Goal: Information Seeking & Learning: Learn about a topic

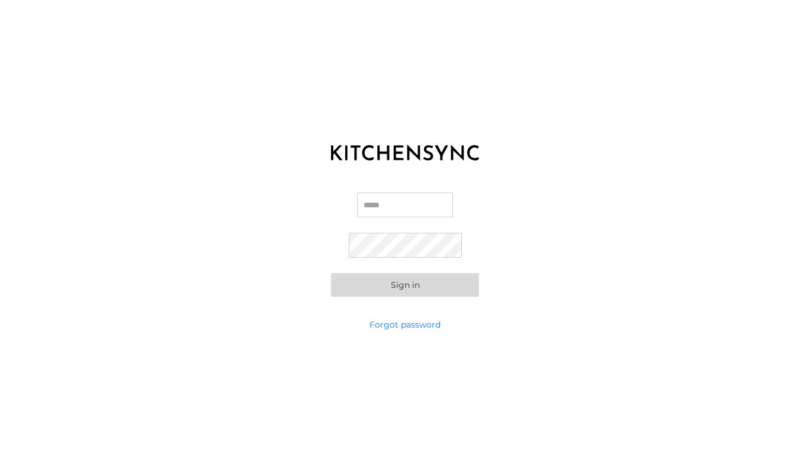
click at [371, 201] on input "Email" at bounding box center [405, 205] width 96 height 25
click at [390, 206] on input "Email" at bounding box center [405, 205] width 96 height 25
click at [376, 207] on input "Email" at bounding box center [405, 205] width 96 height 25
click at [386, 203] on input "Email" at bounding box center [405, 205] width 96 height 25
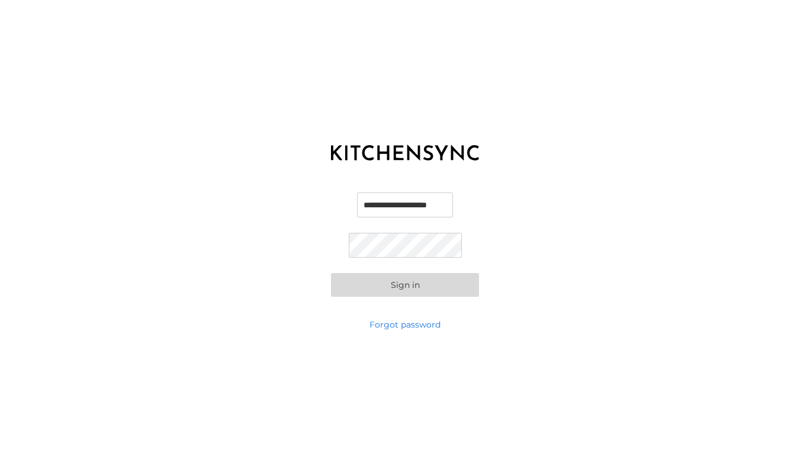
type input "**********"
click at [331, 273] on button "Sign in" at bounding box center [405, 285] width 148 height 24
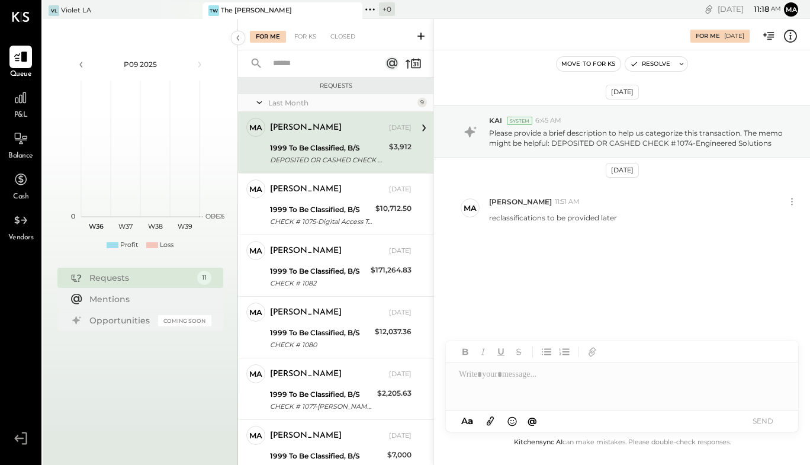
click at [313, 138] on div "[PERSON_NAME] [DATE] 1999 To Be Classified, B/S DEPOSITED OR CASHED CHECK # 107…" at bounding box center [341, 142] width 142 height 49
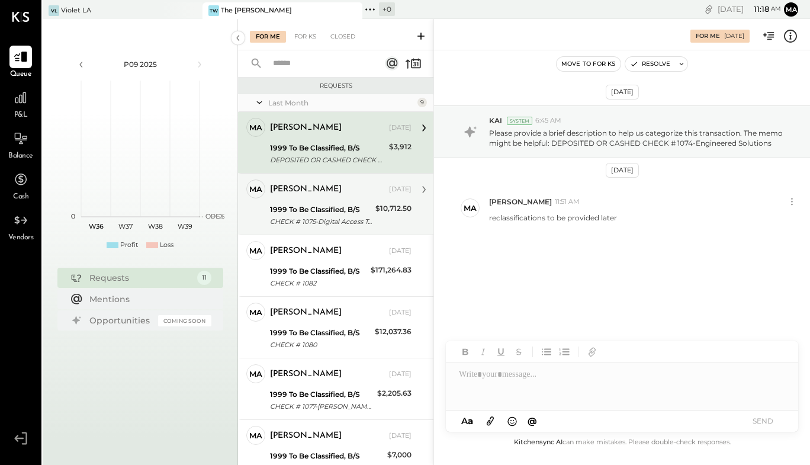
click at [323, 206] on div "1999 To Be Classified, B/S" at bounding box center [321, 210] width 102 height 12
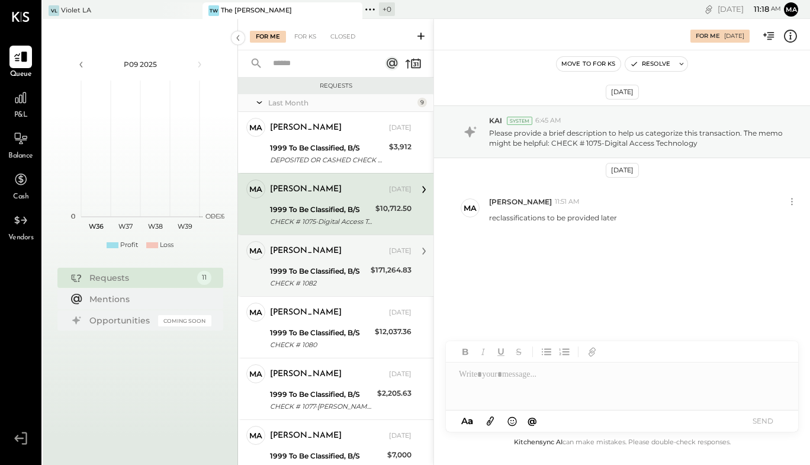
click at [329, 251] on div "[PERSON_NAME]" at bounding box center [328, 251] width 117 height 12
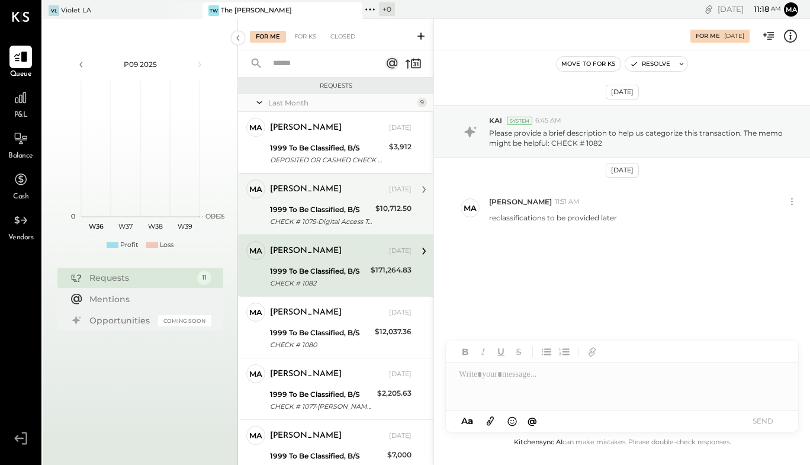
click at [340, 197] on div "[PERSON_NAME] [DATE]" at bounding box center [341, 189] width 142 height 17
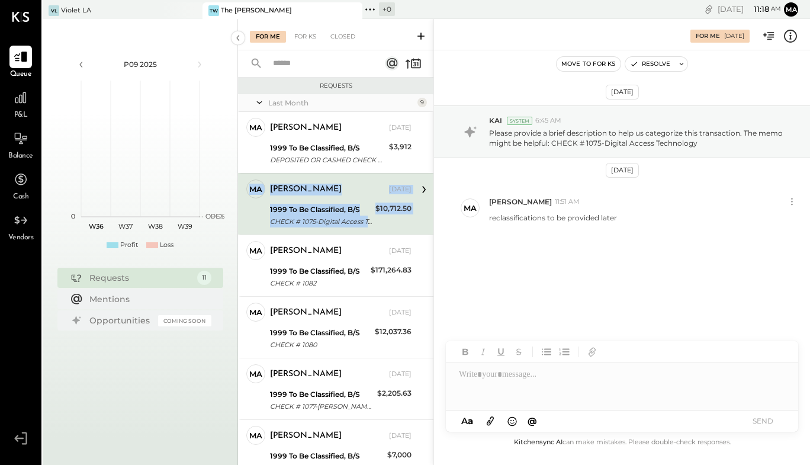
drag, startPoint x: 431, startPoint y: 148, endPoint x: 431, endPoint y: 173, distance: 25.5
click at [431, 173] on div "[PERSON_NAME] Owner [PERSON_NAME] [DATE] 1999 To Be Classified, B/S DEPOSITED O…" at bounding box center [336, 389] width 196 height 554
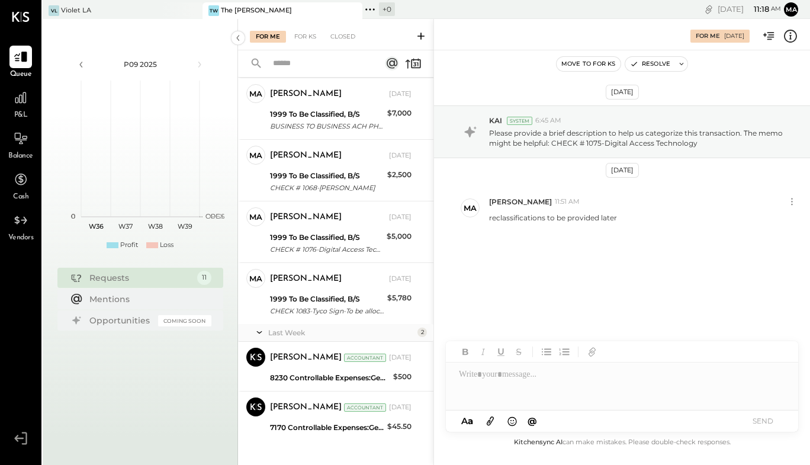
scroll to position [355, 0]
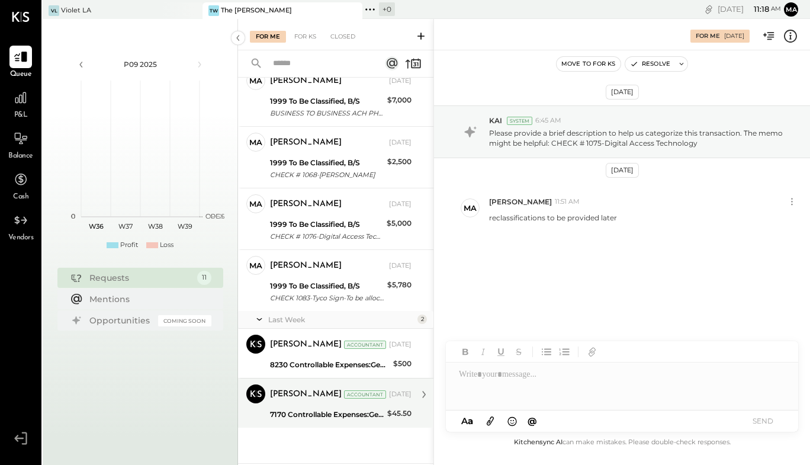
click at [355, 406] on div "[PERSON_NAME] Accountant [DATE] 7170 Controllable Expenses:General & Administra…" at bounding box center [341, 403] width 142 height 37
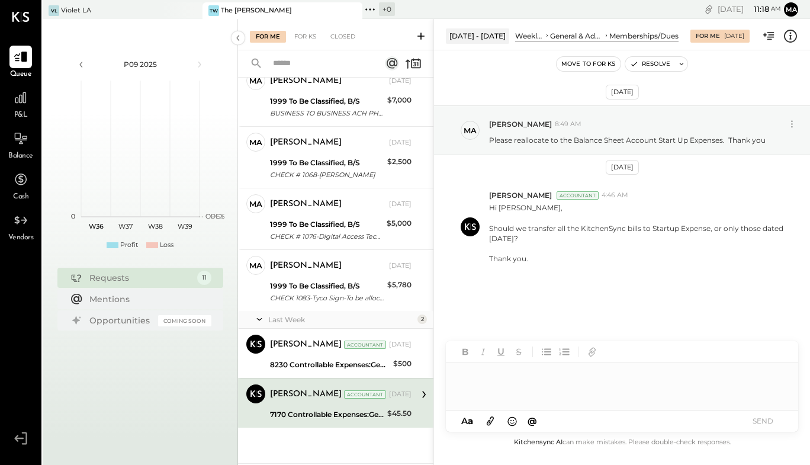
click at [521, 387] on div at bounding box center [622, 386] width 353 height 47
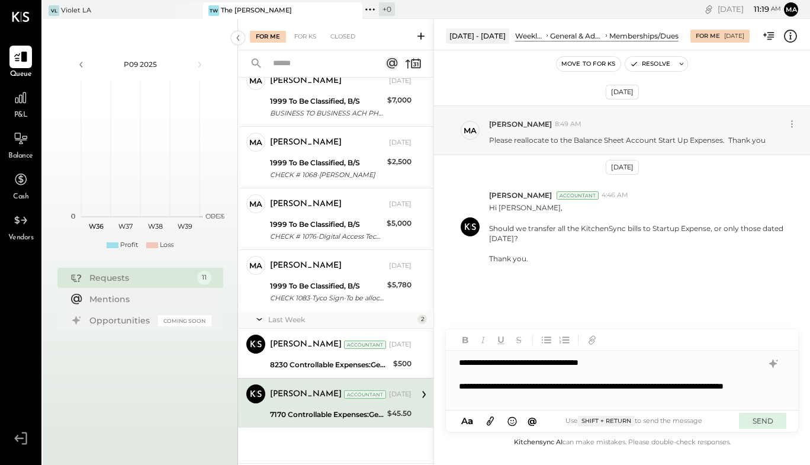
click at [763, 422] on button "SEND" at bounding box center [762, 421] width 47 height 16
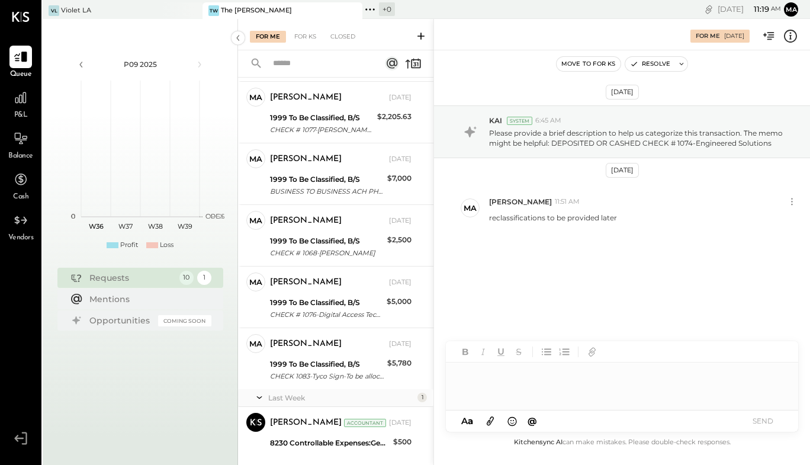
scroll to position [305, 0]
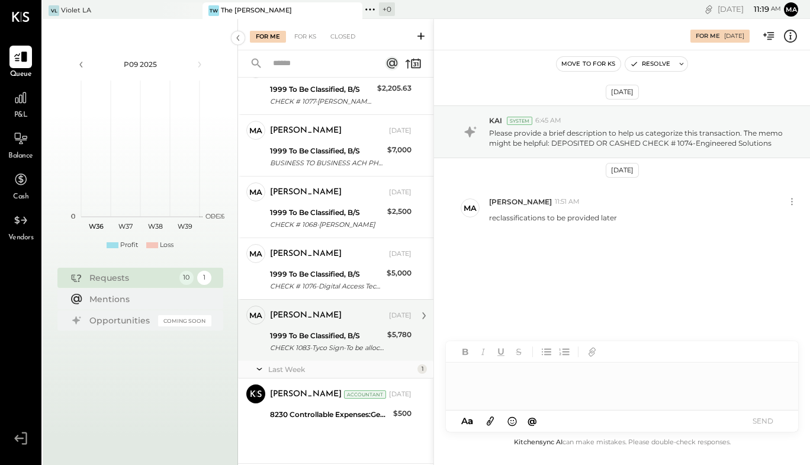
click at [341, 347] on div "CHECK 1083-Tyco Sign-To be allocated-Tyco Signs" at bounding box center [327, 348] width 114 height 12
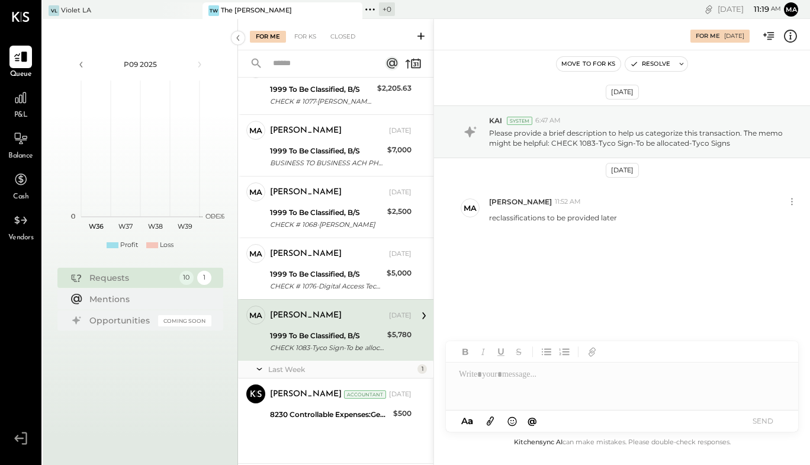
click at [341, 347] on div "CHECK 1083-Tyco Sign-To be allocated-Tyco Signs" at bounding box center [327, 348] width 114 height 12
click at [534, 383] on div at bounding box center [622, 386] width 353 height 47
drag, startPoint x: 701, startPoint y: 376, endPoint x: 459, endPoint y: 386, distance: 242.5
click at [459, 386] on div "**********" at bounding box center [622, 386] width 353 height 47
click at [345, 91] on div "1999 To Be Classified, B/S" at bounding box center [322, 90] width 104 height 12
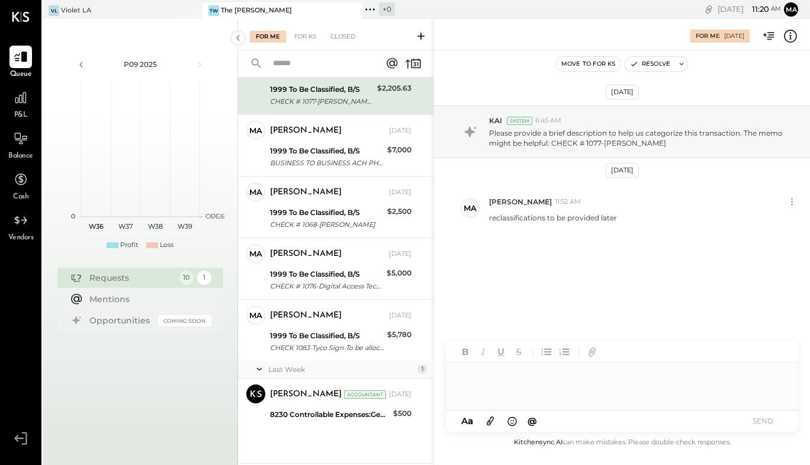
click at [523, 384] on div at bounding box center [622, 386] width 353 height 47
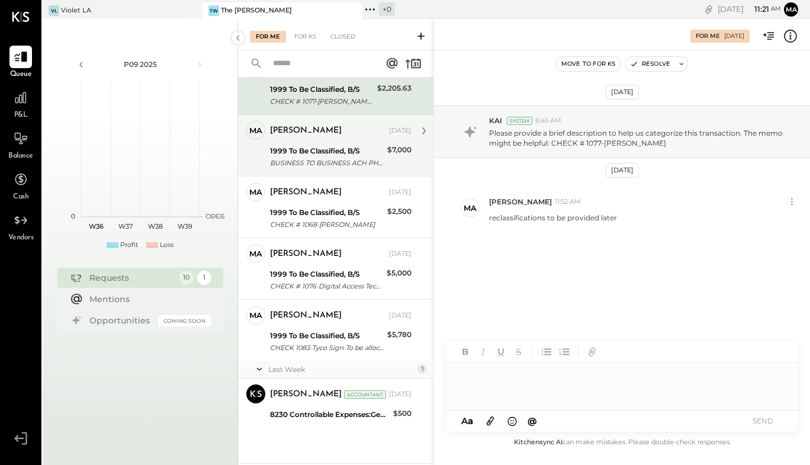
click at [371, 158] on div "BUSINESS TO BUSINESS ACH PHOENIX, LTD SALE 250604 THE RELISH LLC" at bounding box center [327, 163] width 114 height 12
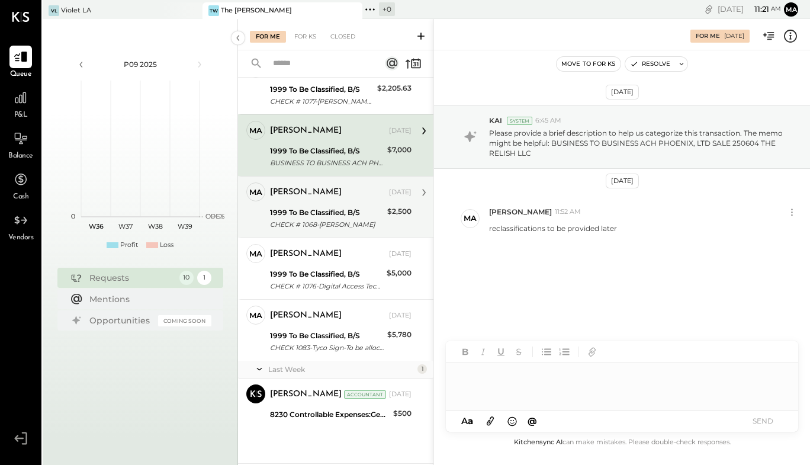
click at [361, 212] on div "1999 To Be Classified, B/S" at bounding box center [327, 213] width 114 height 12
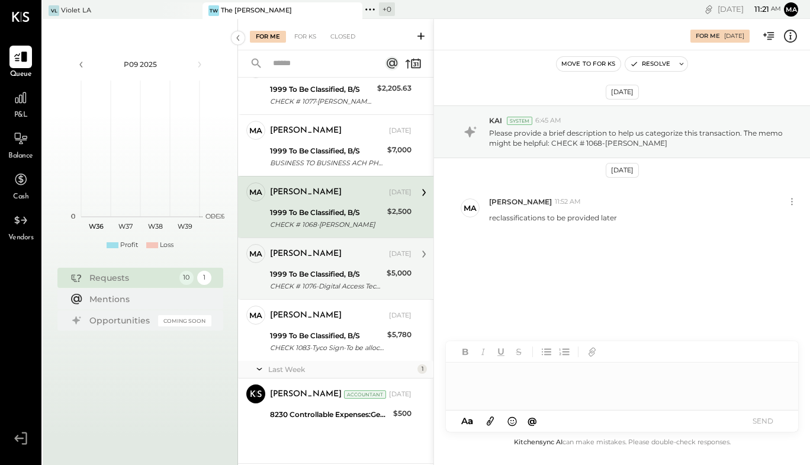
click at [365, 264] on div "[PERSON_NAME] [DATE] 1999 To Be Classified, B/S CHECK # 1076-Digital Access Tec…" at bounding box center [341, 268] width 142 height 49
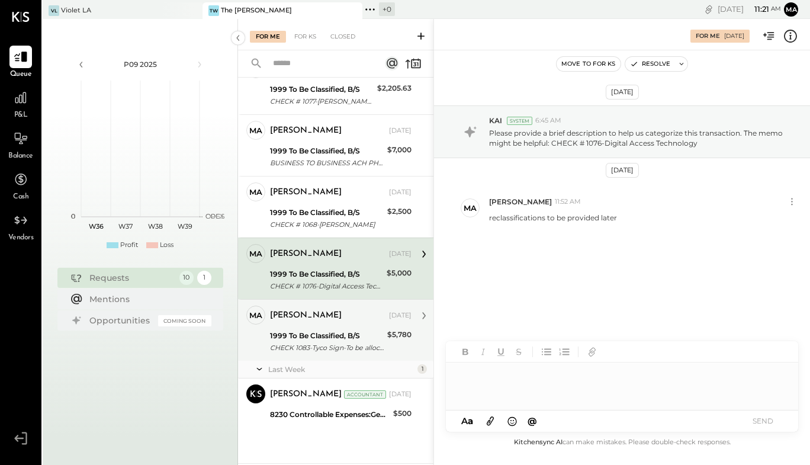
click at [362, 336] on div "1999 To Be Classified, B/S" at bounding box center [327, 336] width 114 height 12
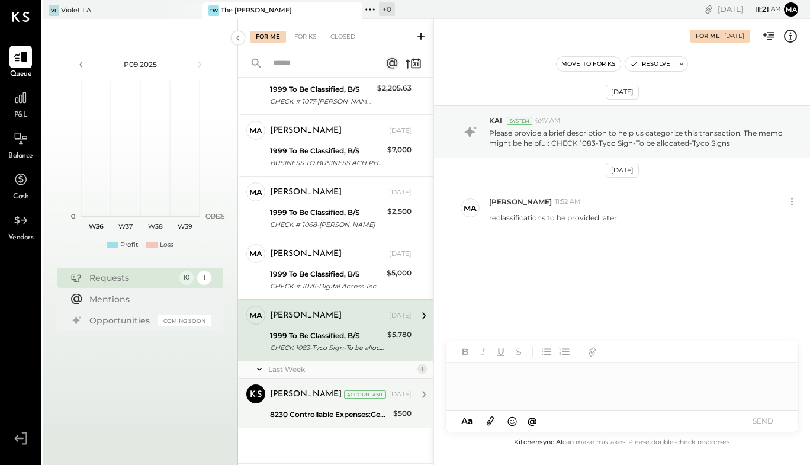
click at [369, 405] on div "[PERSON_NAME] Accountant [DATE] 8230 Controllable Expenses:General & Administra…" at bounding box center [341, 403] width 142 height 37
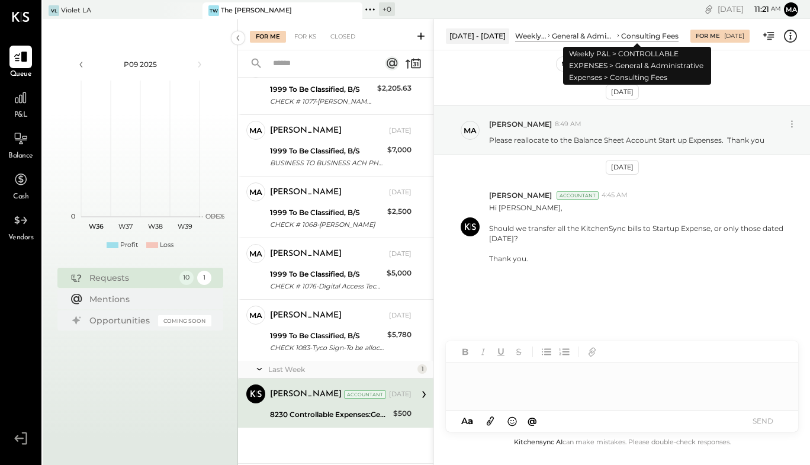
click at [621, 39] on div "Consulting Fees" at bounding box center [649, 36] width 57 height 10
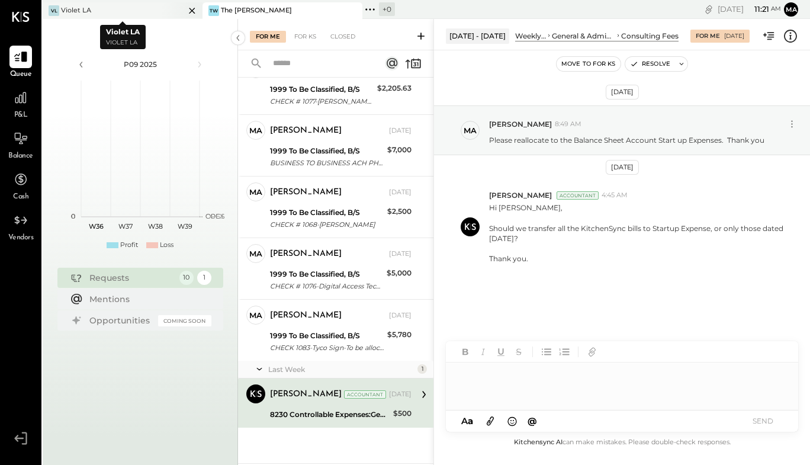
click at [144, 10] on div "VL Violet LA" at bounding box center [114, 10] width 142 height 11
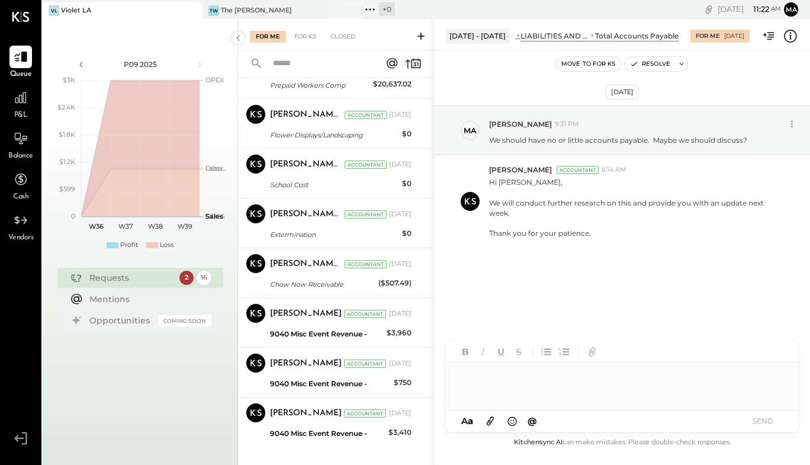
scroll to position [584, 0]
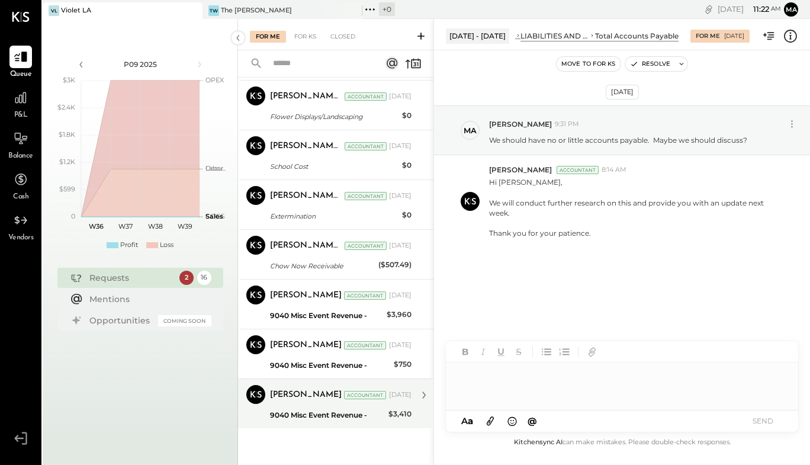
click at [325, 408] on div "9040 Misc Event Revenue -" at bounding box center [327, 415] width 115 height 14
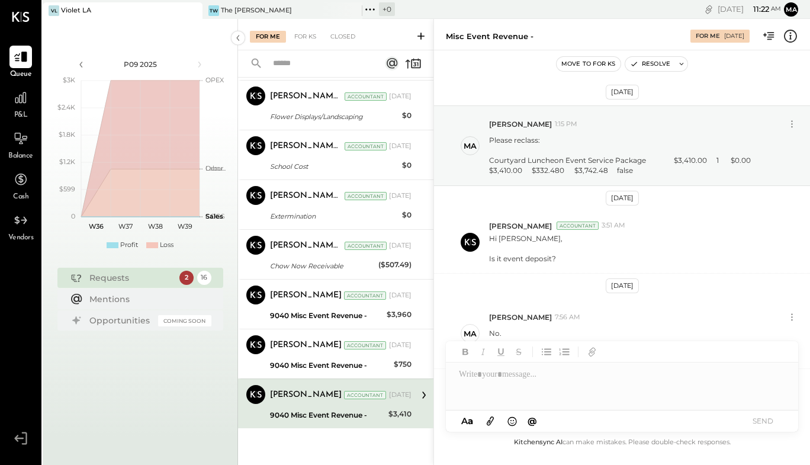
scroll to position [189, 0]
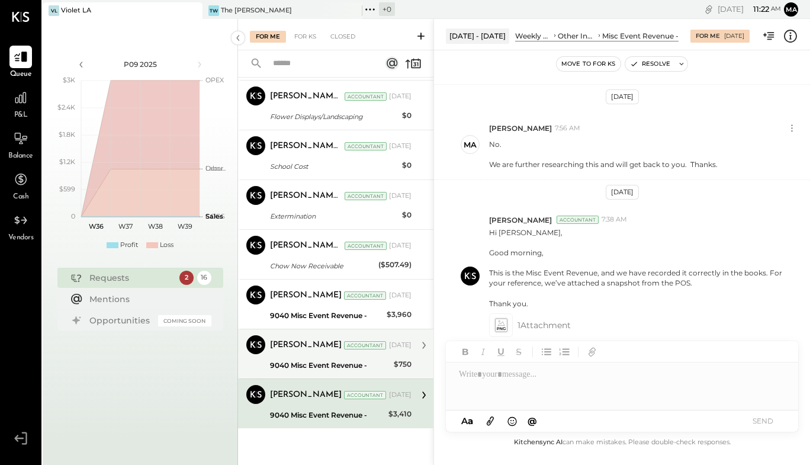
click at [371, 360] on div "9040 Misc Event Revenue -" at bounding box center [330, 366] width 120 height 12
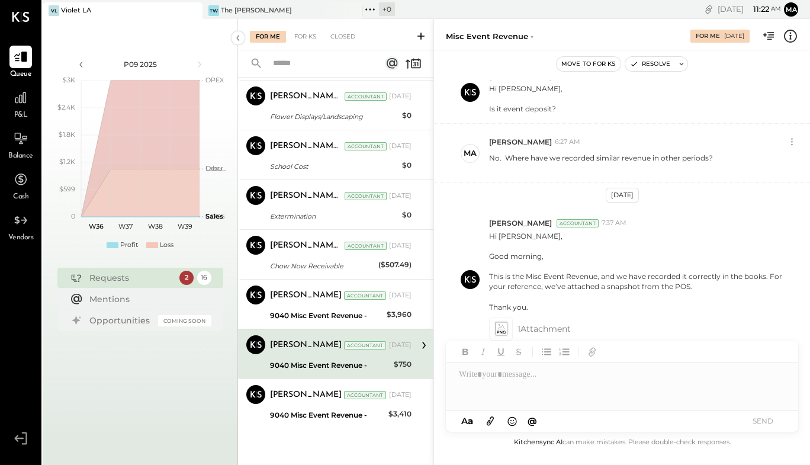
scroll to position [192, 0]
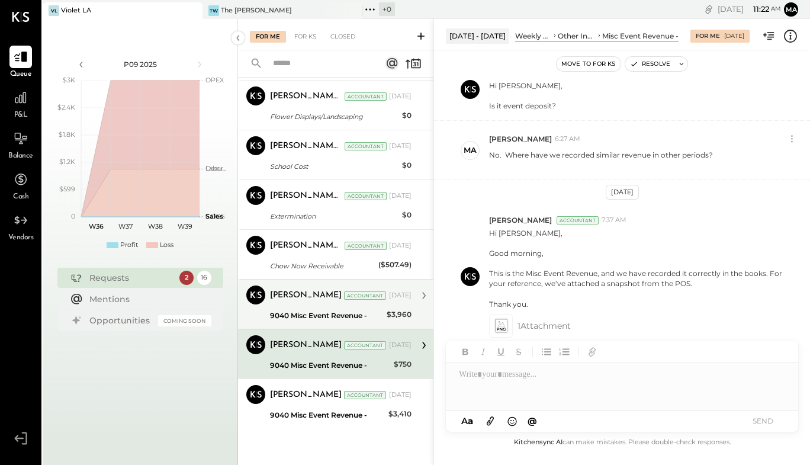
click at [384, 305] on div "[PERSON_NAME] Accountant [DATE]" at bounding box center [341, 296] width 142 height 20
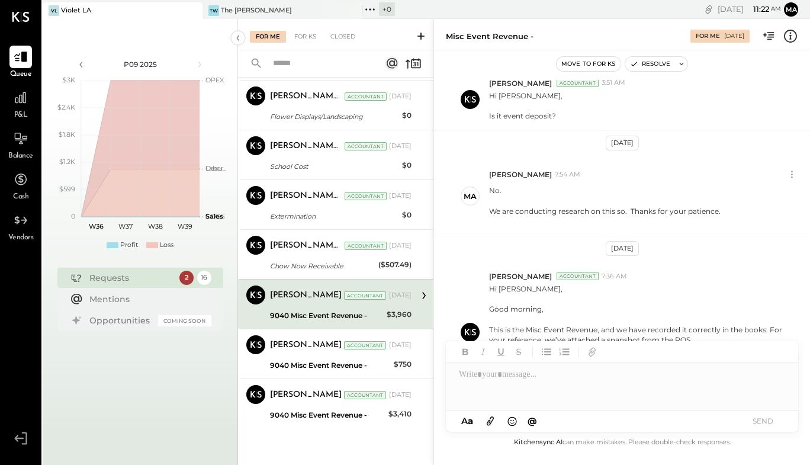
scroll to position [248, 0]
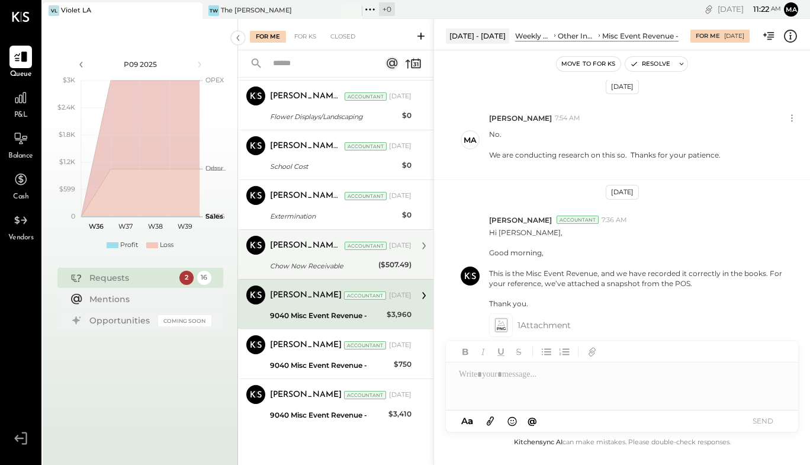
click at [389, 254] on div "[PERSON_NAME] R [PERSON_NAME] Accountant [DATE]" at bounding box center [341, 246] width 142 height 20
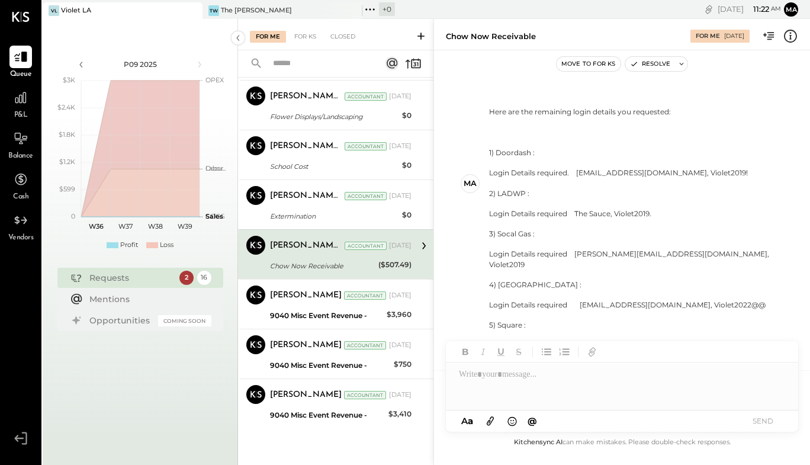
scroll to position [417, 0]
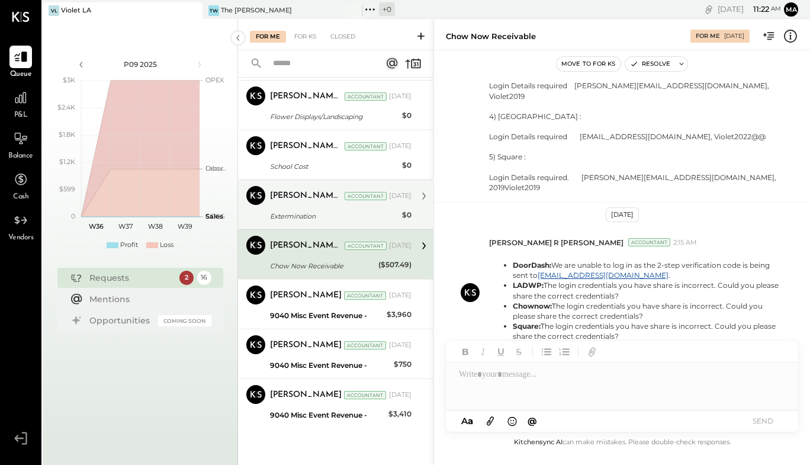
click at [387, 211] on div "Extermination" at bounding box center [334, 216] width 129 height 12
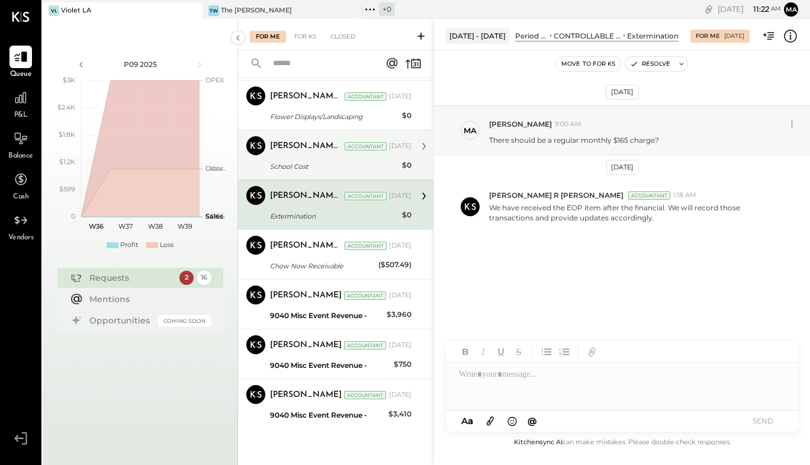
click at [377, 165] on div "School Cost" at bounding box center [334, 167] width 129 height 12
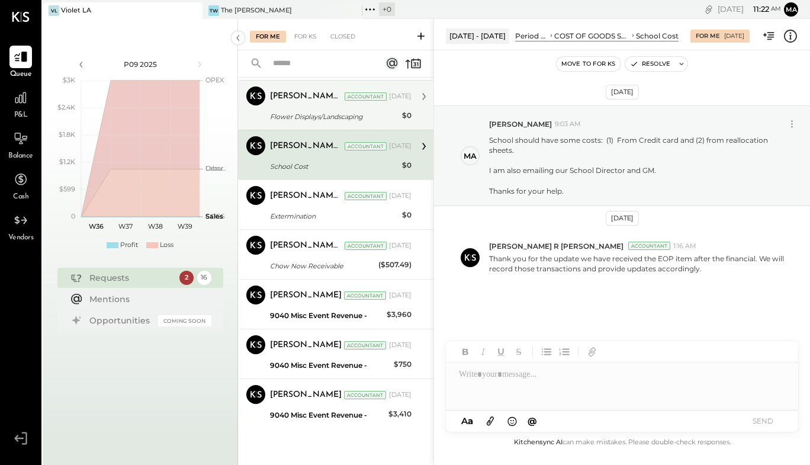
click at [363, 98] on div "Accountant" at bounding box center [366, 96] width 42 height 8
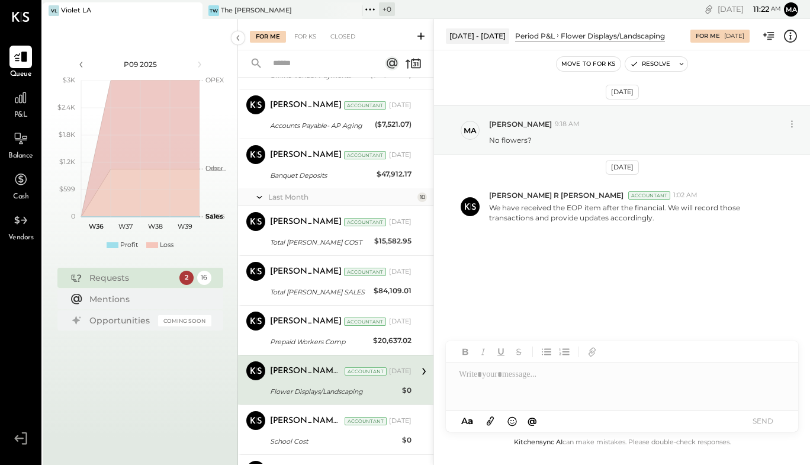
scroll to position [308, 0]
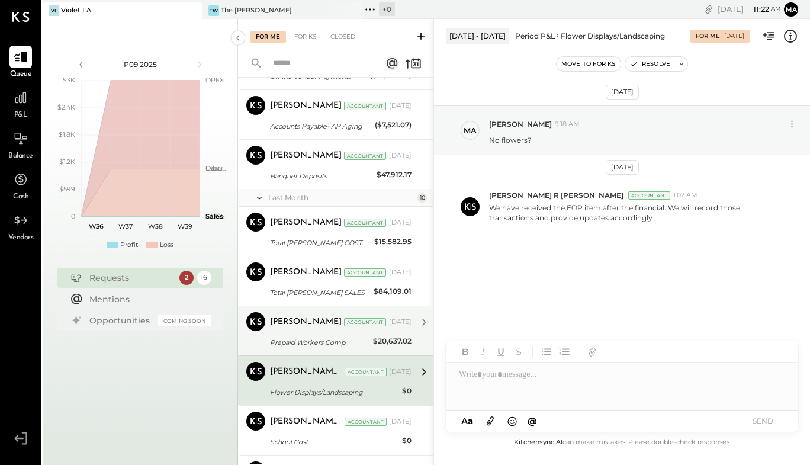
click at [322, 335] on div "Prepaid Workers Comp" at bounding box center [320, 342] width 100 height 14
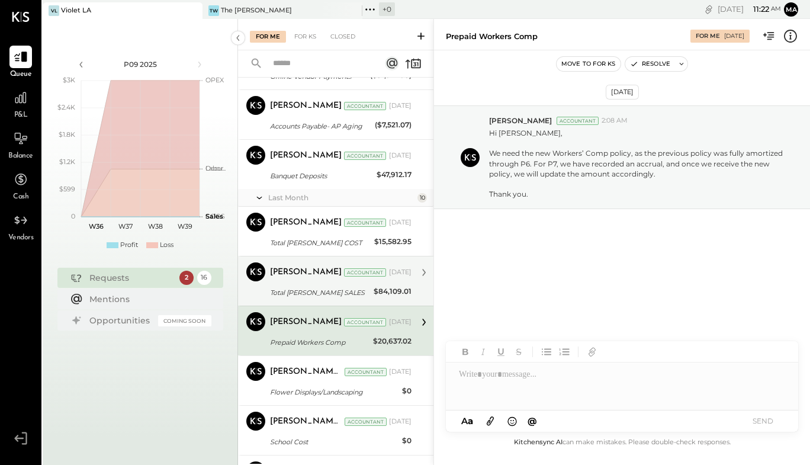
click at [344, 270] on div "Accountant" at bounding box center [365, 272] width 42 height 8
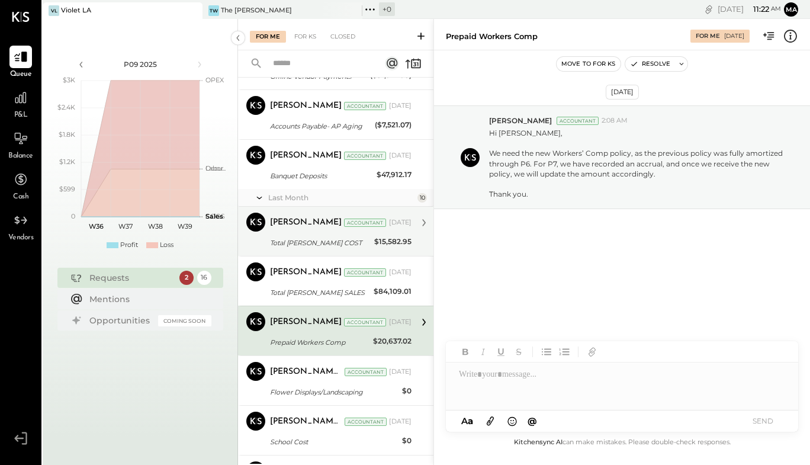
scroll to position [28, 0]
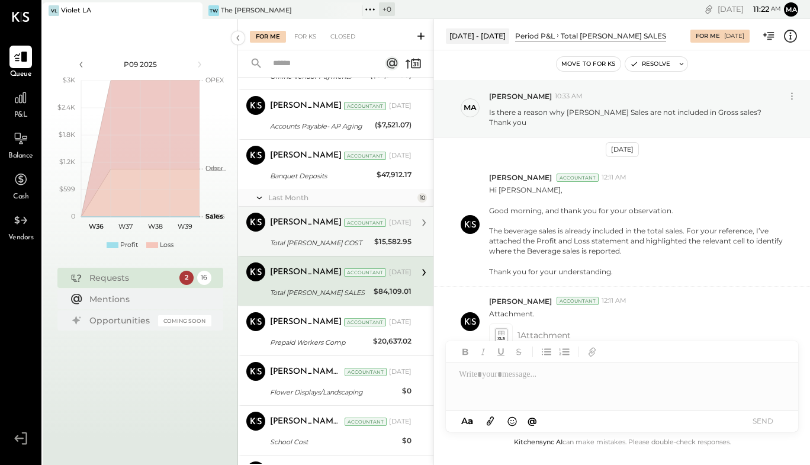
drag, startPoint x: 335, startPoint y: 233, endPoint x: 341, endPoint y: 214, distance: 20.4
click at [335, 232] on div "[PERSON_NAME] Accountant [DATE] Total [PERSON_NAME] COST $15,582.95 Hi [PERSON_…" at bounding box center [341, 231] width 142 height 37
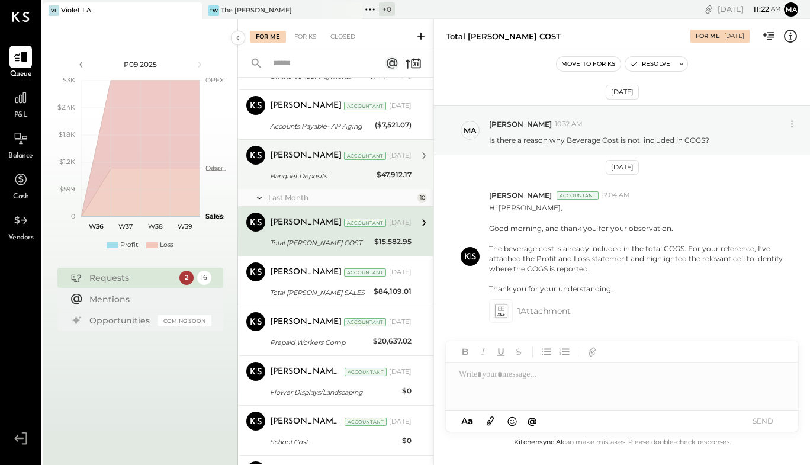
click at [345, 170] on div "Banquet Deposits" at bounding box center [321, 176] width 103 height 12
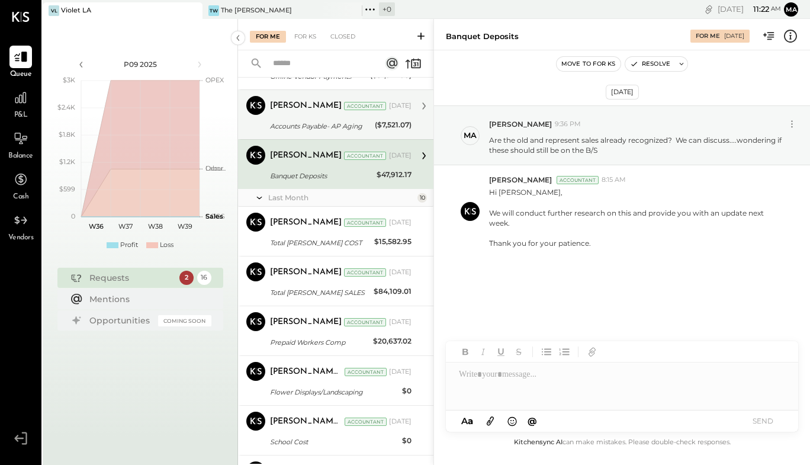
click at [357, 120] on div "Accounts Payable- AP Aging" at bounding box center [320, 126] width 101 height 12
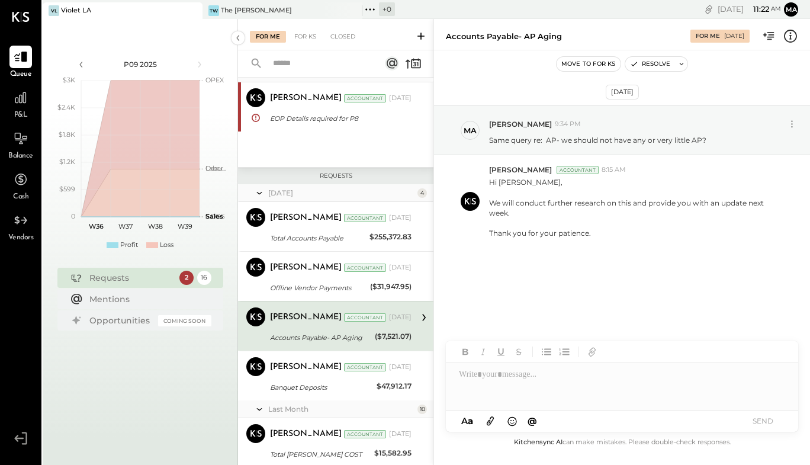
scroll to position [92, 0]
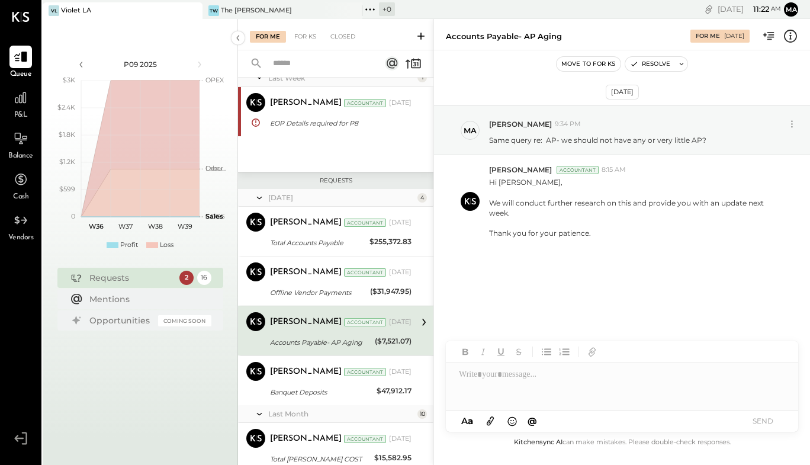
click at [431, 138] on div "Last Month 1 [PERSON_NAME] R [PERSON_NAME] Accountant [PERSON_NAME] R [PERSON_N…" at bounding box center [336, 86] width 196 height 169
click at [26, 105] on icon at bounding box center [20, 97] width 15 height 15
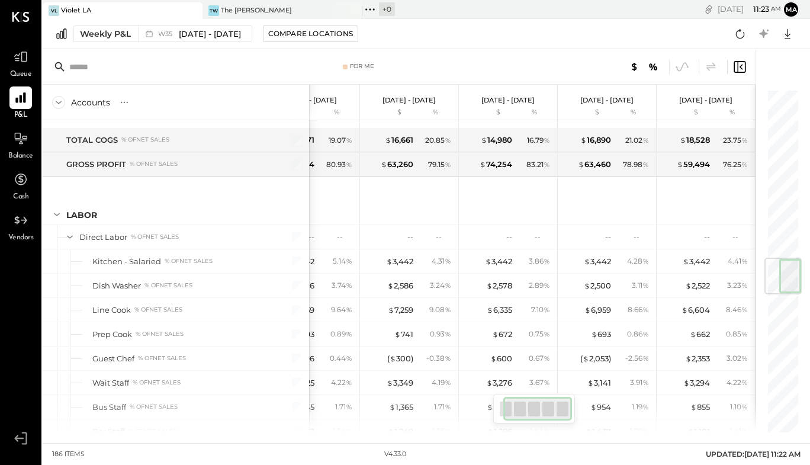
scroll to position [1668, 0]
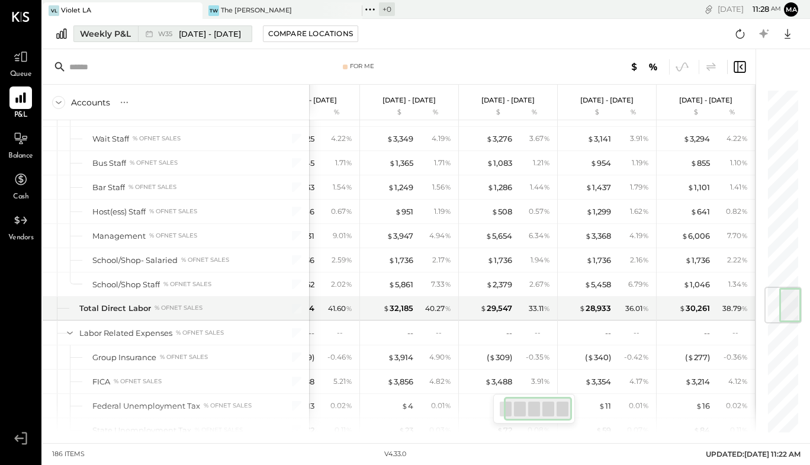
click at [110, 37] on div "Weekly P&L" at bounding box center [105, 34] width 51 height 12
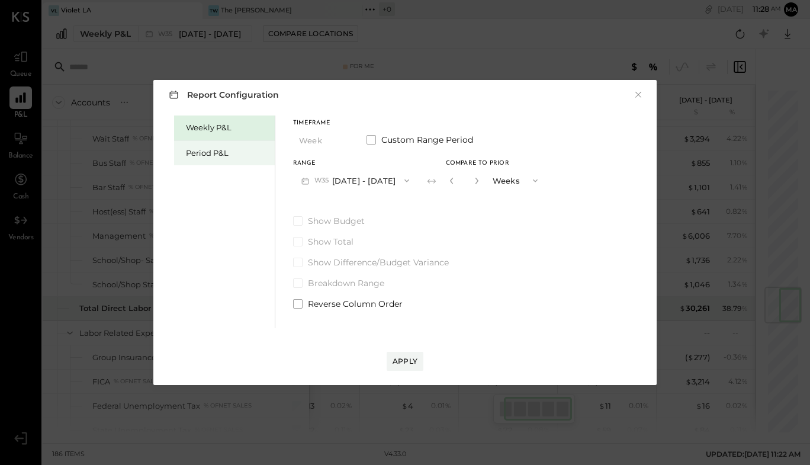
click at [203, 155] on div "Period P&L" at bounding box center [227, 153] width 83 height 11
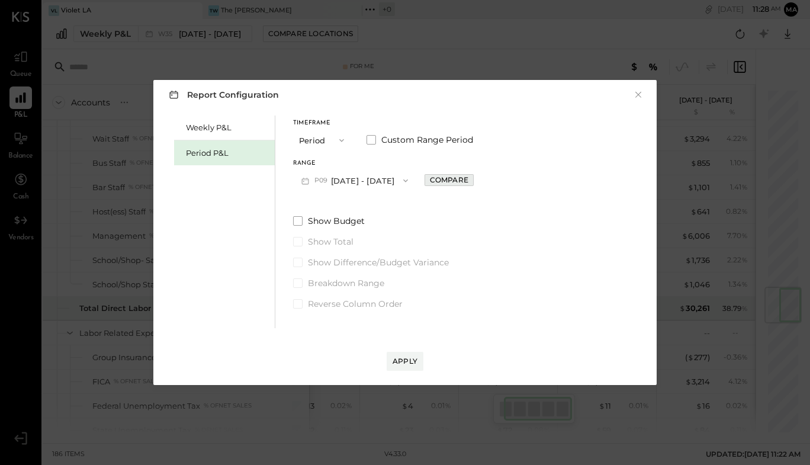
click at [435, 181] on div "Compare" at bounding box center [449, 180] width 39 height 10
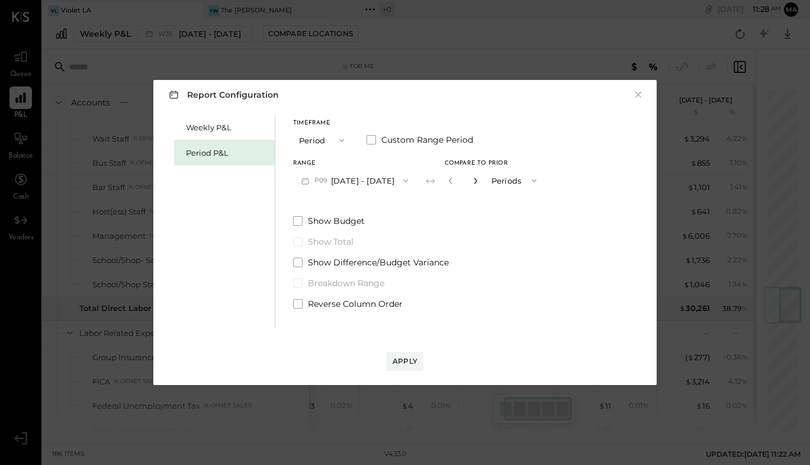
click at [472, 181] on icon "button" at bounding box center [475, 180] width 7 height 7
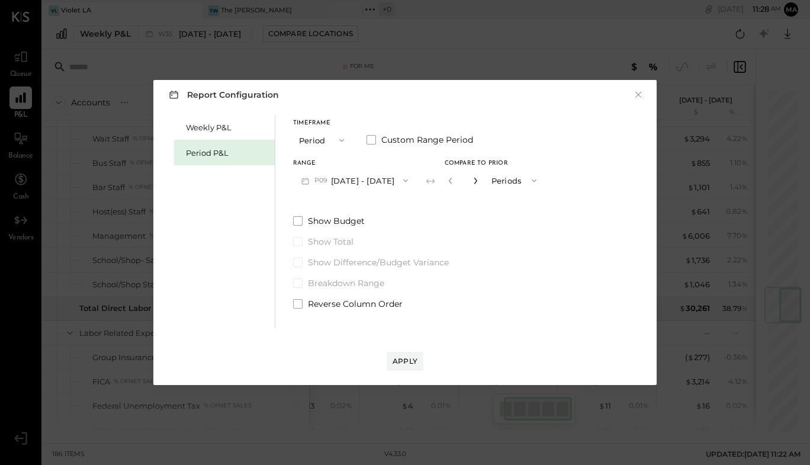
type input "*"
click at [374, 174] on button "P09 [DATE] - [DATE]" at bounding box center [354, 180] width 123 height 22
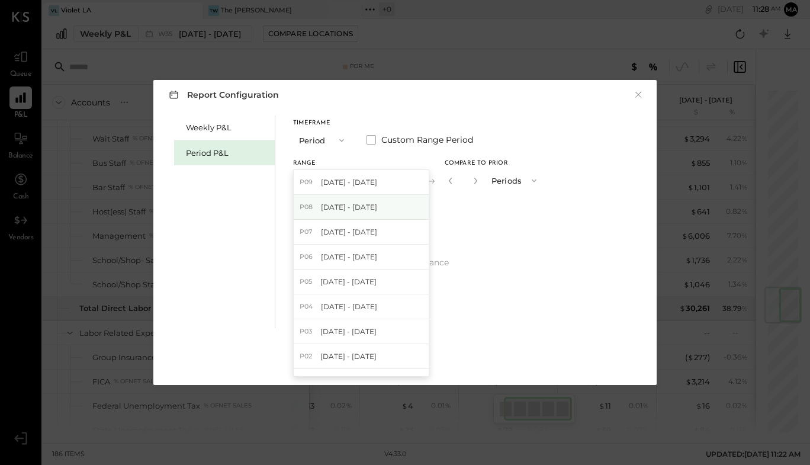
click at [372, 206] on span "[DATE] - [DATE]" at bounding box center [349, 207] width 56 height 10
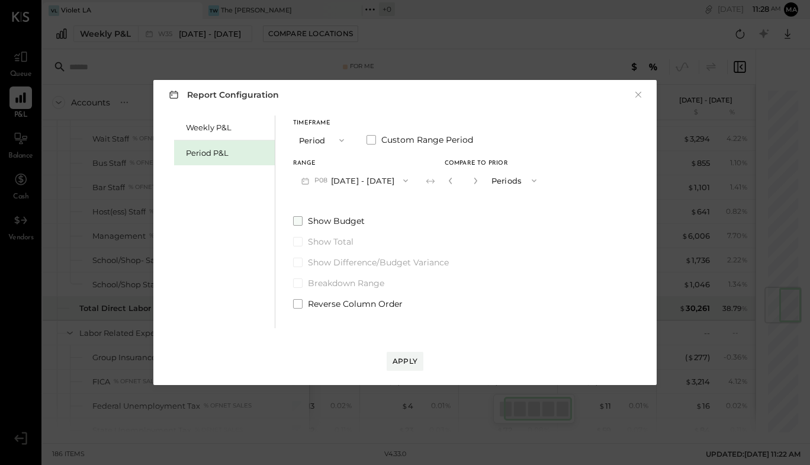
click at [301, 220] on span at bounding box center [297, 220] width 9 height 9
click at [401, 358] on div "Apply" at bounding box center [405, 361] width 25 height 10
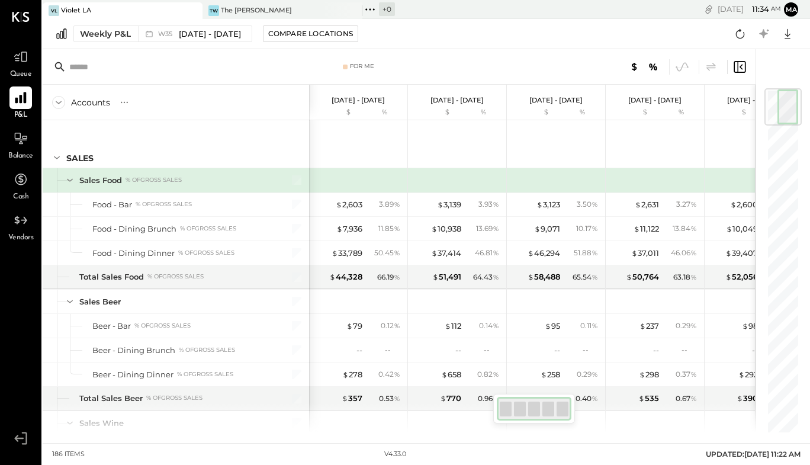
click at [25, 102] on icon at bounding box center [20, 97] width 11 height 11
click at [152, 33] on icon at bounding box center [149, 34] width 12 height 12
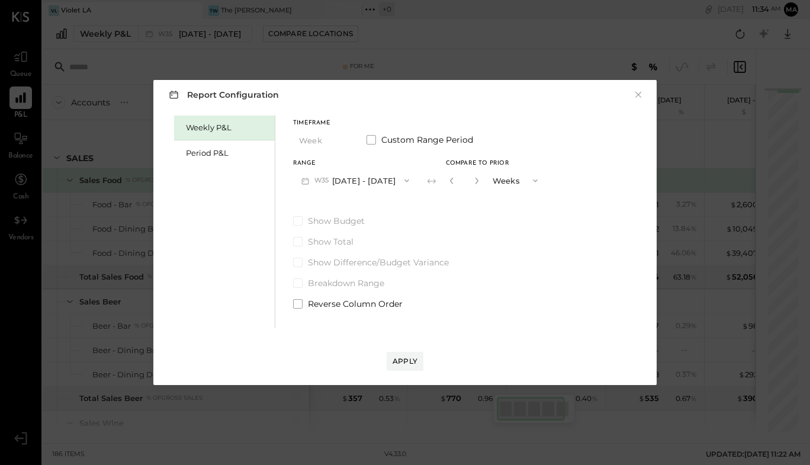
click at [534, 180] on icon "button" at bounding box center [535, 181] width 5 height 3
click at [511, 199] on span "Years" at bounding box center [506, 202] width 20 height 8
click at [480, 178] on icon "button" at bounding box center [476, 180] width 7 height 7
click at [453, 182] on icon "button" at bounding box center [451, 180] width 7 height 7
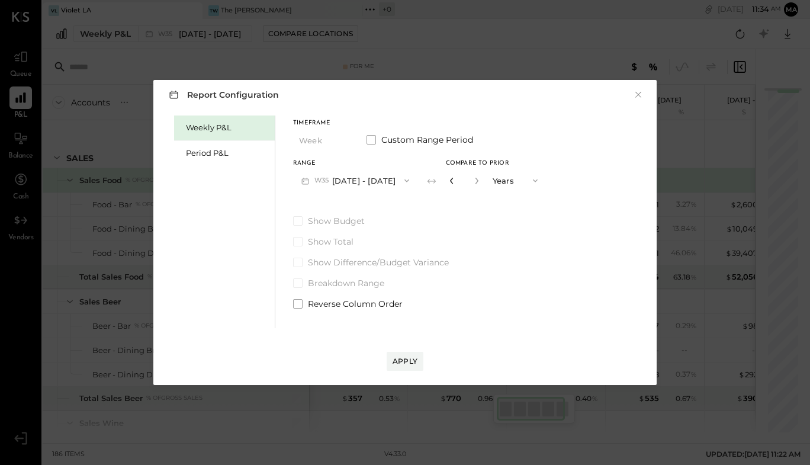
click at [453, 182] on icon "button" at bounding box center [451, 180] width 7 height 7
type input "*"
click at [406, 358] on div "Apply" at bounding box center [405, 361] width 25 height 10
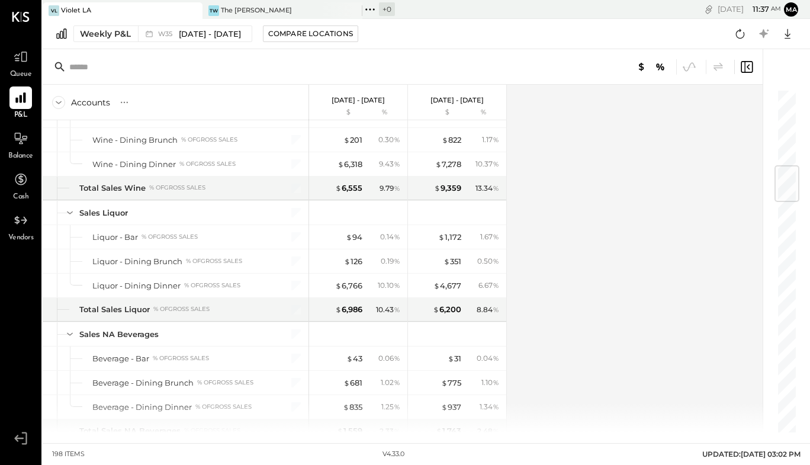
scroll to position [645, 0]
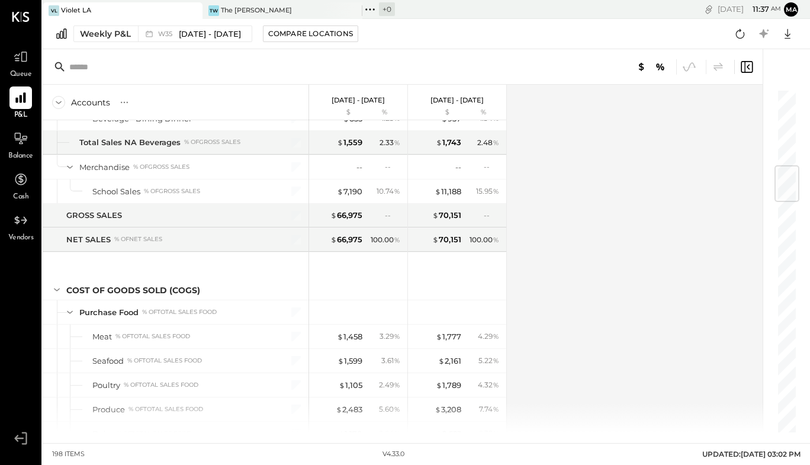
click at [784, 186] on div at bounding box center [787, 183] width 25 height 37
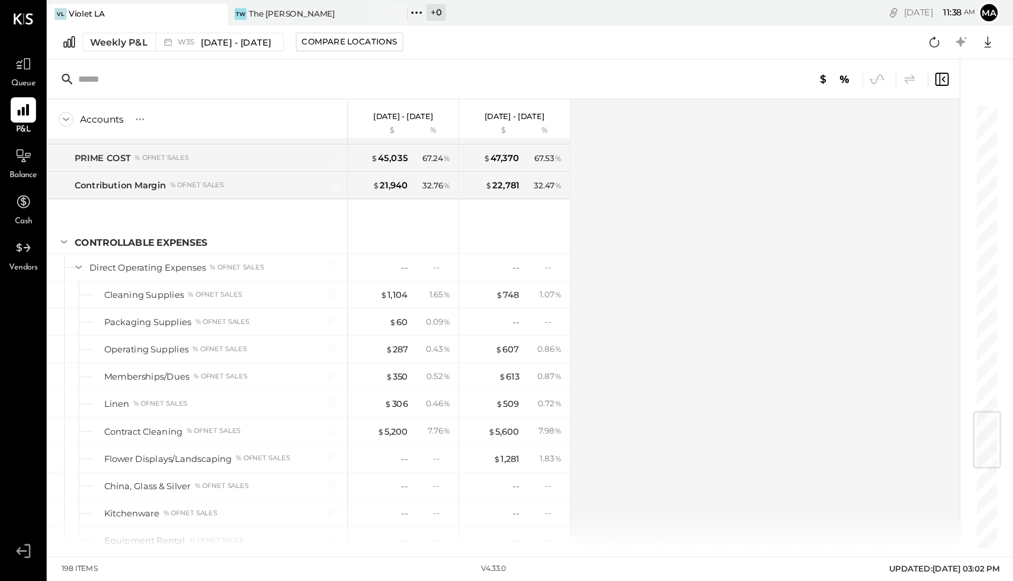
scroll to position [2276, 0]
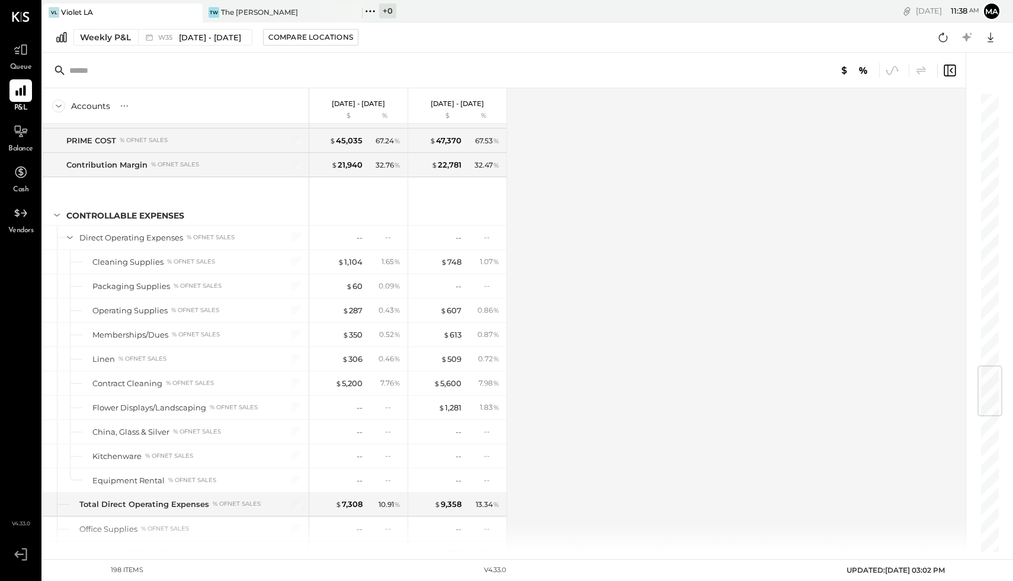
drag, startPoint x: 761, startPoint y: 18, endPoint x: 568, endPoint y: 290, distance: 333.2
click at [568, 290] on div "Accounts S % GL [DATE] - [DATE] $ % [DATE] - [DATE] $ % SALES Sales Food % of G…" at bounding box center [505, 320] width 925 height 464
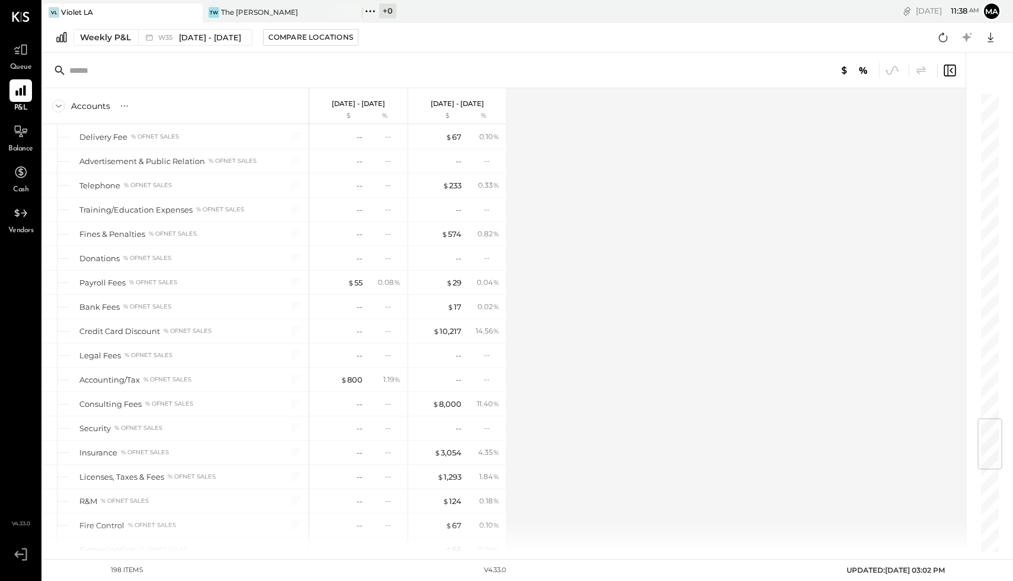
click at [810, 446] on div at bounding box center [990, 444] width 25 height 52
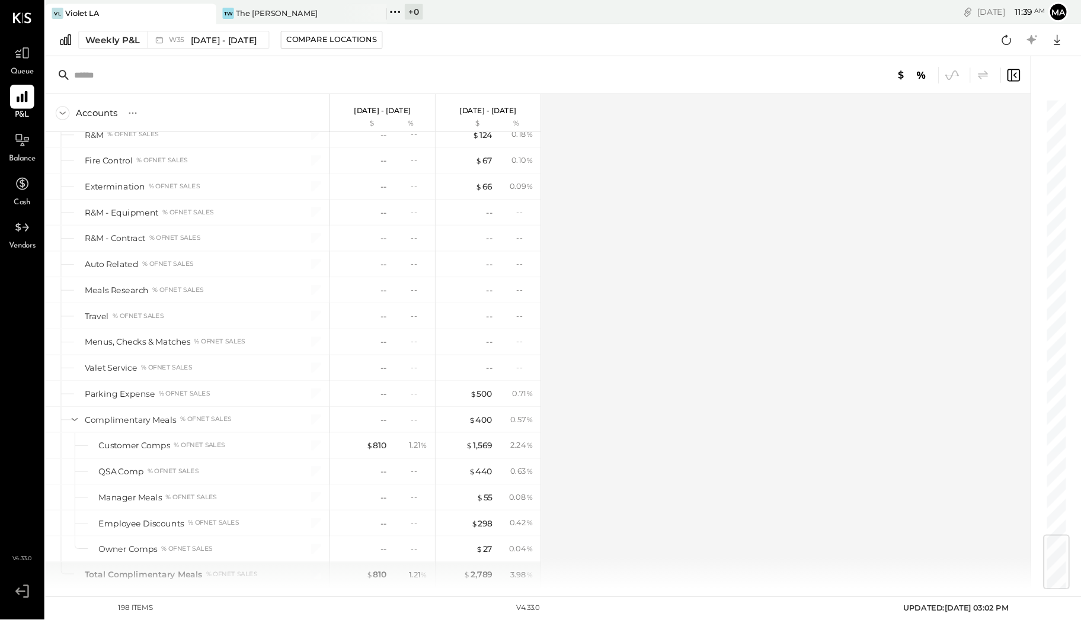
scroll to position [3408, 0]
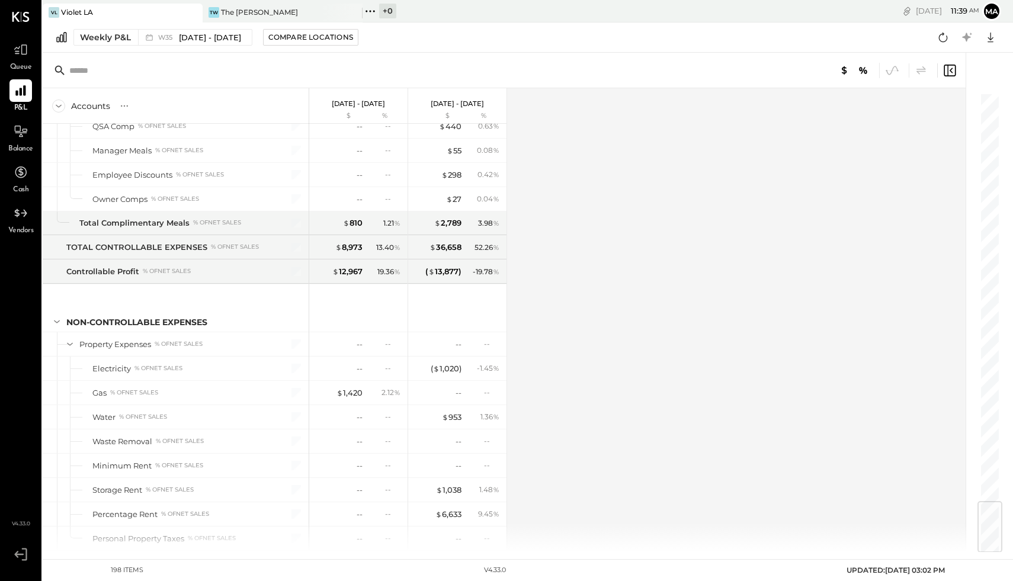
click at [810, 464] on div "VL Violet LA TW The [PERSON_NAME] + 0 Pinned Locations ( 2 ) Violet [GEOGRAPHIC…" at bounding box center [528, 279] width 970 height 559
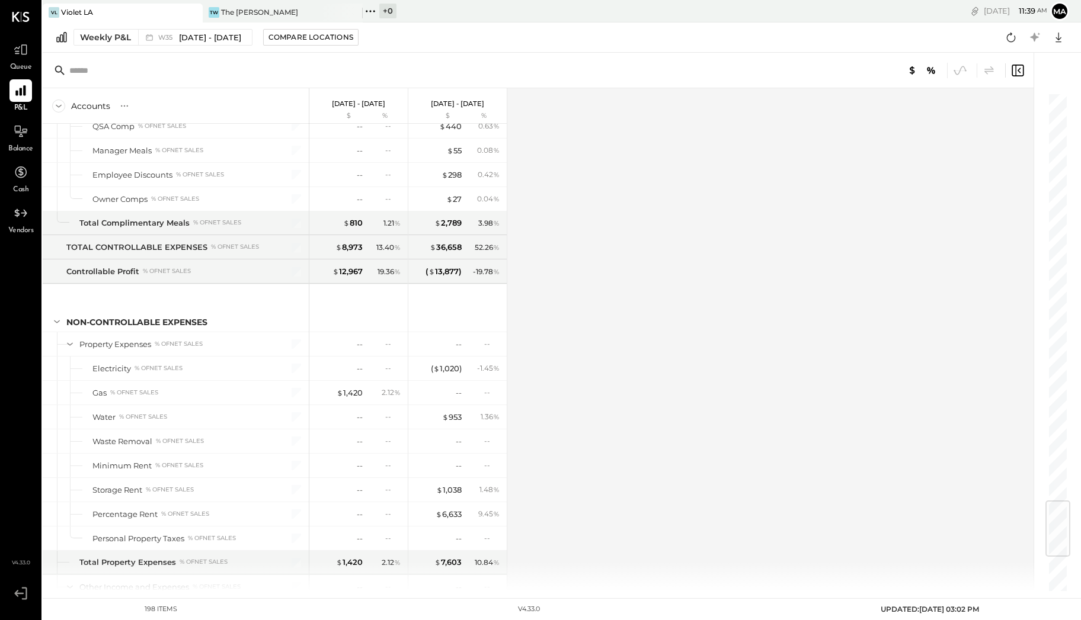
drag, startPoint x: 954, startPoint y: 9, endPoint x: 665, endPoint y: 252, distance: 377.2
click at [662, 254] on div "Accounts S % GL [DATE] - [DATE] $ % [DATE] - [DATE] $ % SALES Sales Food % of G…" at bounding box center [539, 339] width 992 height 503
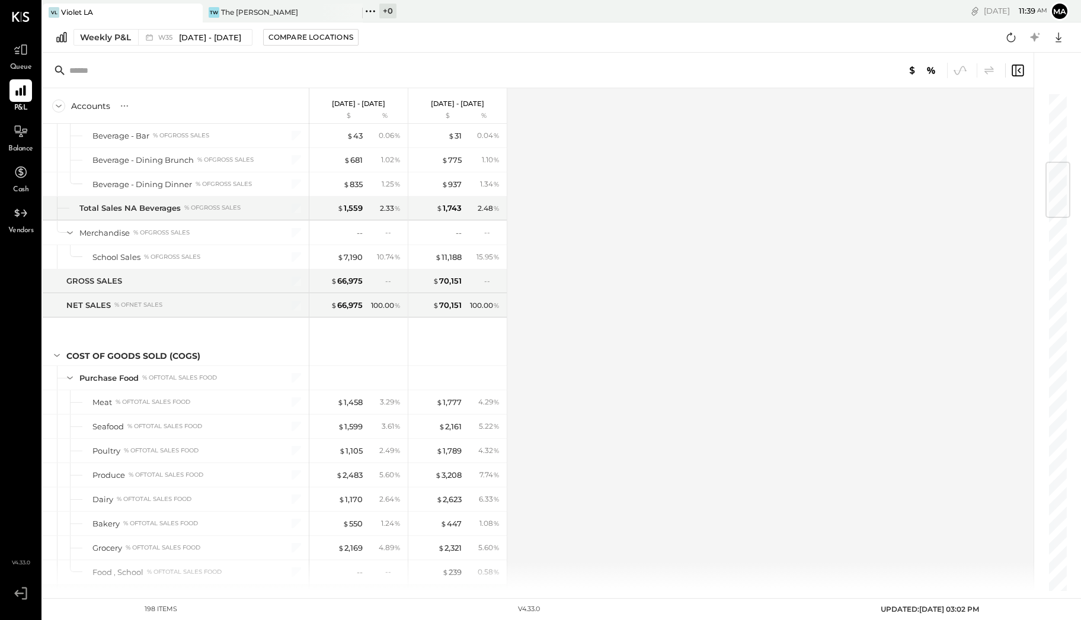
click at [810, 211] on div at bounding box center [1057, 190] width 25 height 56
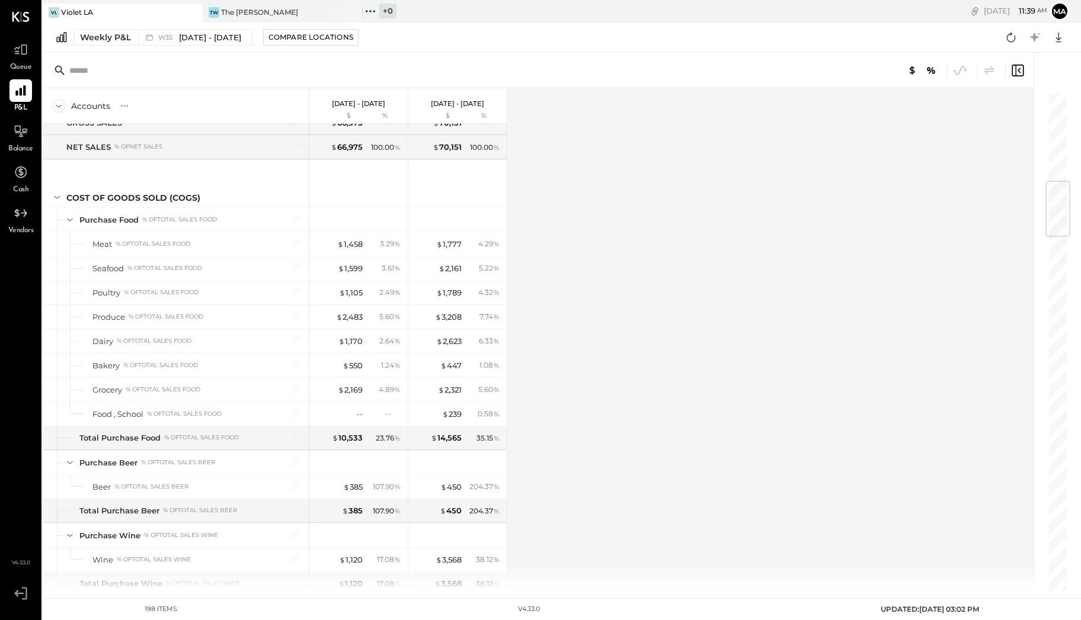
scroll to position [1155, 0]
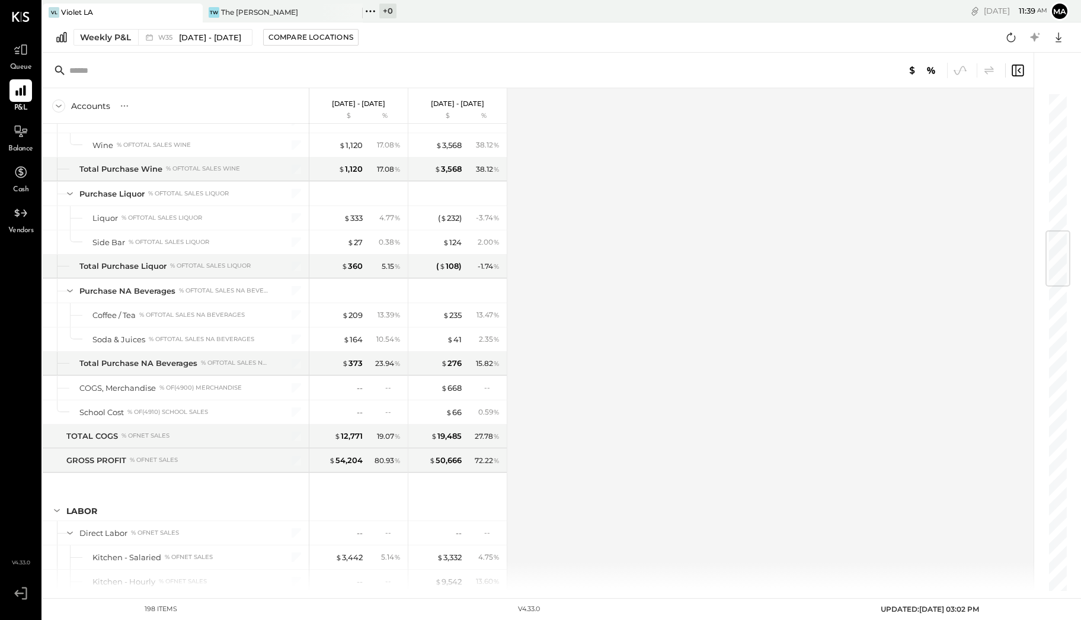
click at [810, 314] on div at bounding box center [1051, 322] width 36 height 539
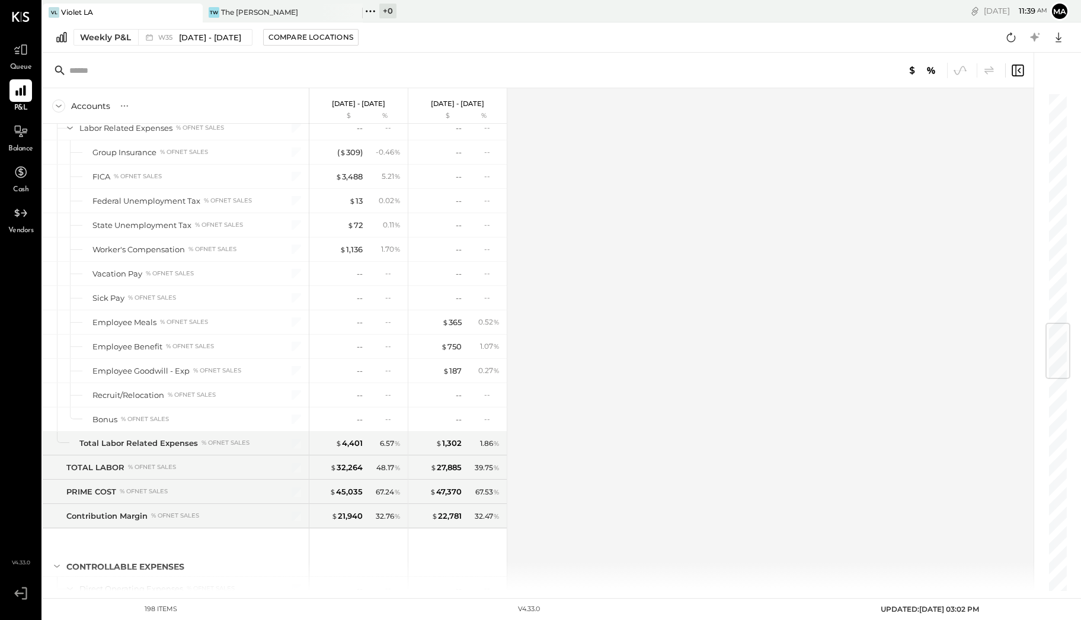
click at [810, 404] on div "Accounts S % GL [DATE] - [DATE] $ % [DATE] - [DATE] $ % SALES Sales Food % of G…" at bounding box center [562, 322] width 1038 height 539
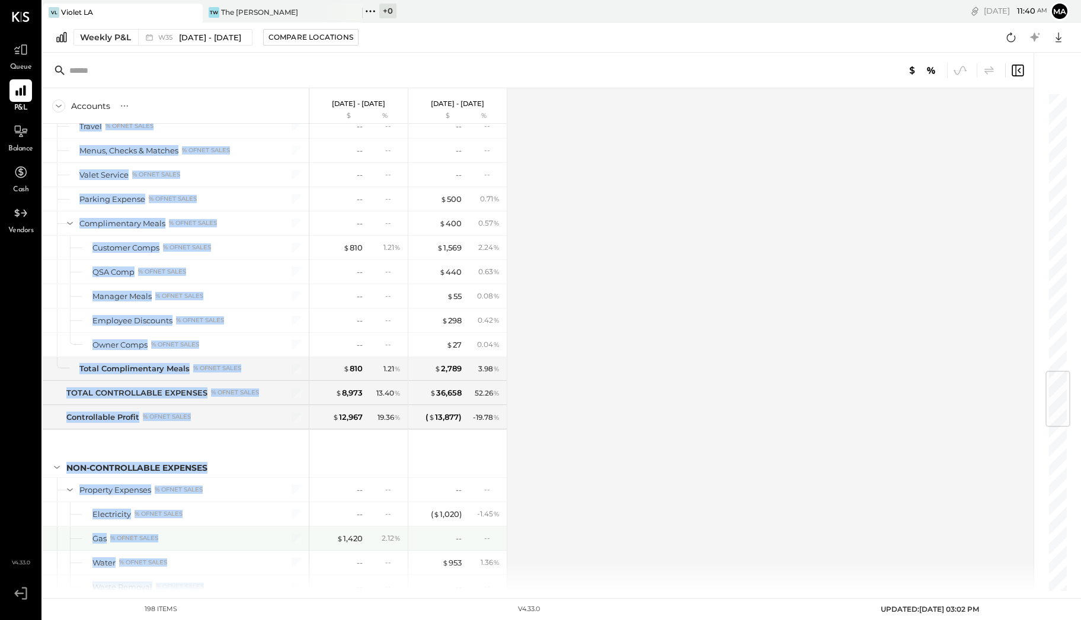
scroll to position [3265, 0]
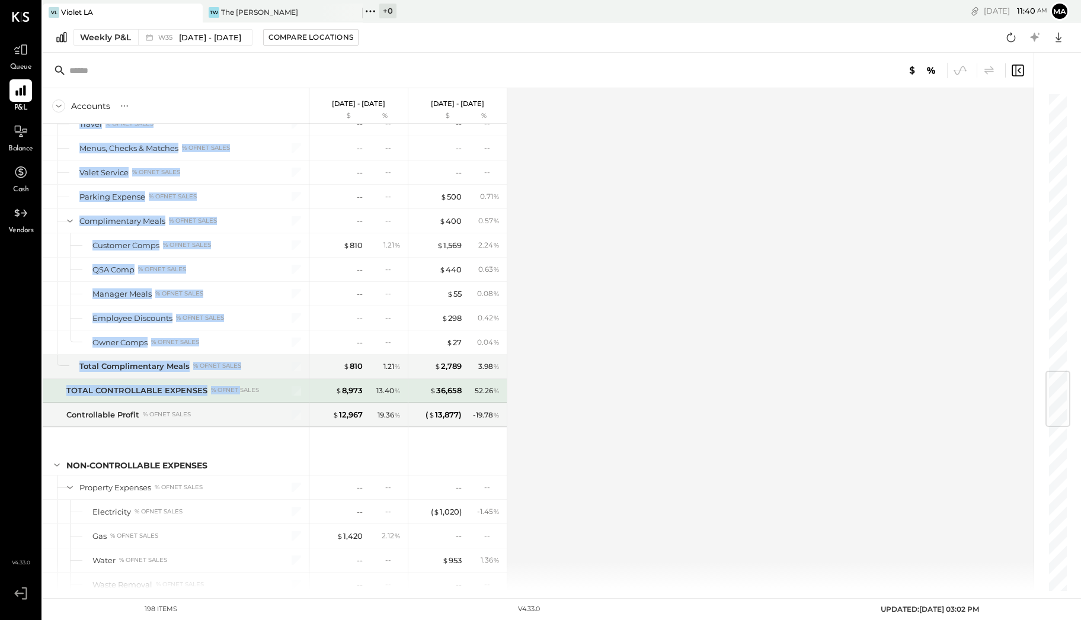
drag, startPoint x: 64, startPoint y: 141, endPoint x: 238, endPoint y: 360, distance: 280.0
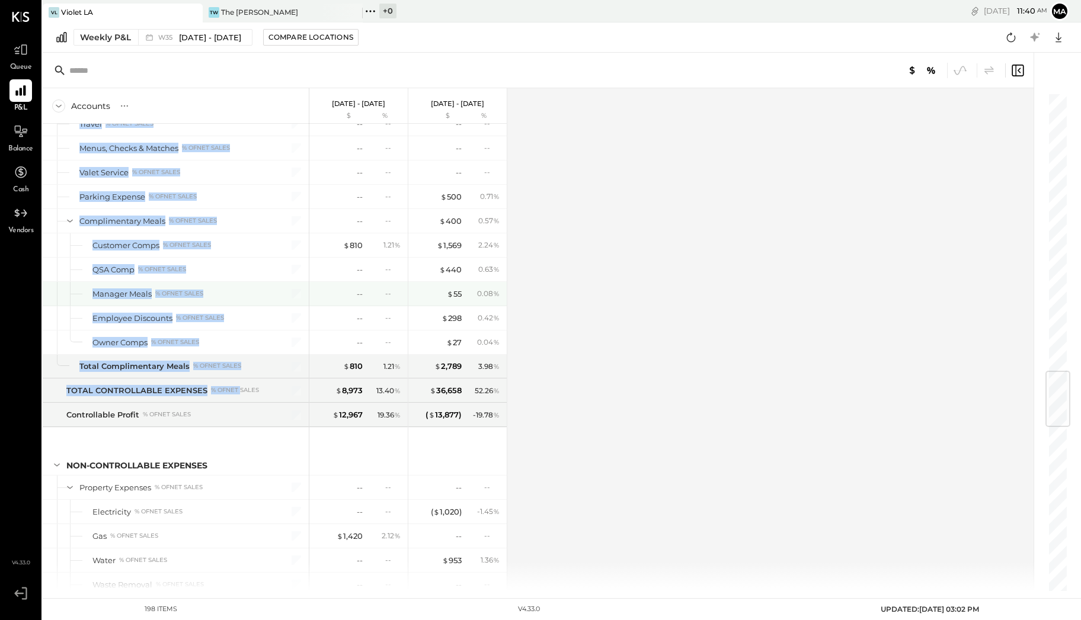
copy div "CONTROLLABLE EXPENSES Direct Operating Expenses % of NET SALES Cleaning Supplie…"
